Goal: Information Seeking & Learning: Check status

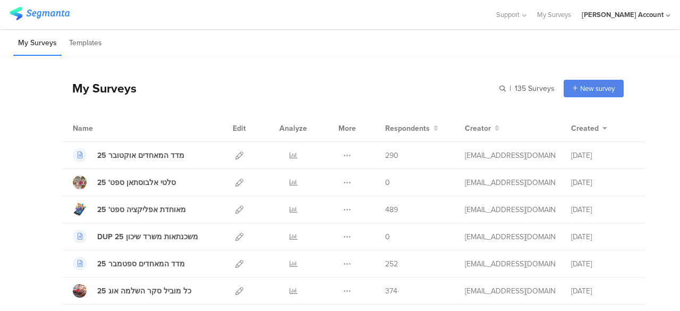
click at [262, 13] on div at bounding box center [247, 15] width 475 height 18
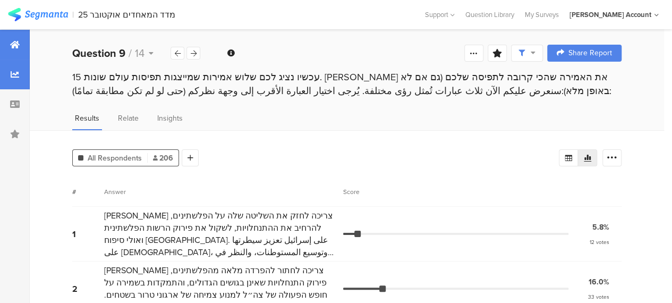
click at [13, 44] on icon at bounding box center [15, 44] width 10 height 8
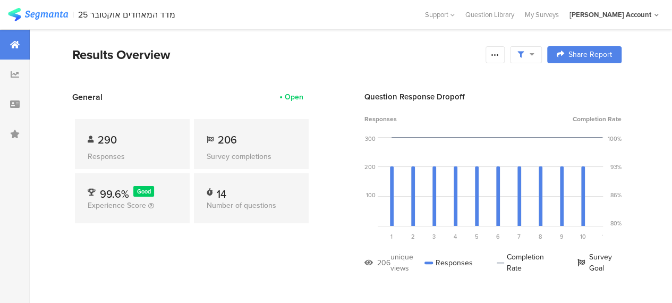
drag, startPoint x: 417, startPoint y: 48, endPoint x: 420, endPoint y: 43, distance: 5.7
click at [417, 48] on div "Results Overview" at bounding box center [276, 54] width 408 height 19
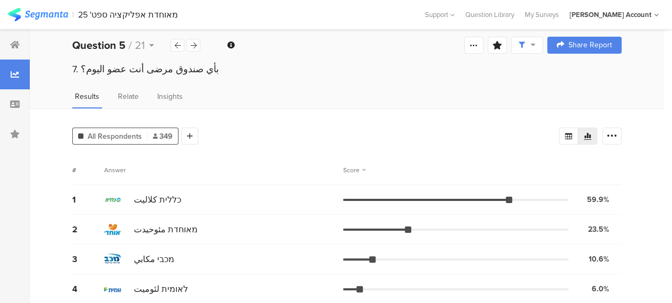
scroll to position [16, 0]
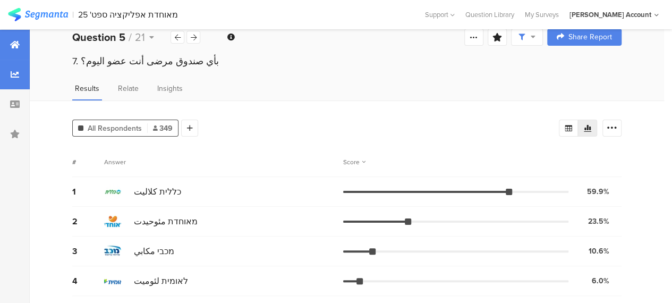
click at [21, 44] on div at bounding box center [15, 45] width 30 height 30
